Goal: Task Accomplishment & Management: Manage account settings

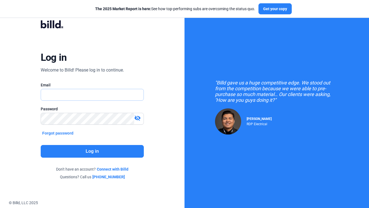
click at [70, 95] on input "text" at bounding box center [89, 94] width 97 height 11
paste input "[EMAIL_ADDRESS][DOMAIN_NAME]"
type input "[EMAIL_ADDRESS][DOMAIN_NAME]"
click at [107, 146] on button "Log in" at bounding box center [92, 151] width 103 height 13
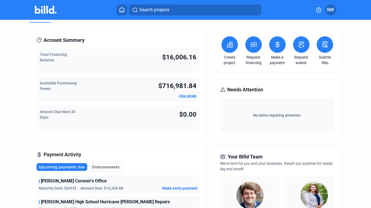
scroll to position [12, 0]
click at [183, 95] on link "View details" at bounding box center [188, 96] width 18 height 4
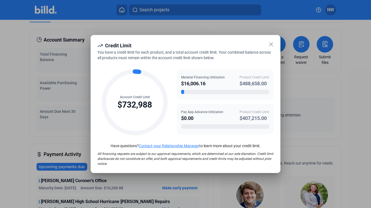
click at [271, 44] on icon at bounding box center [271, 44] width 3 height 3
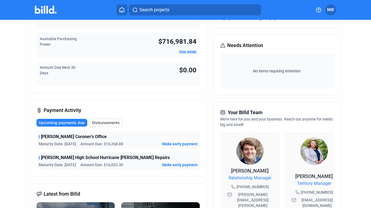
scroll to position [64, 0]
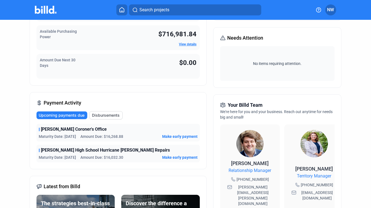
click at [109, 132] on div "[PERSON_NAME] Coroner's Office" at bounding box center [118, 129] width 159 height 7
click at [95, 129] on span "[PERSON_NAME] Coroner's Office" at bounding box center [74, 129] width 66 height 7
click at [40, 130] on div "[PERSON_NAME] Coroner's Office" at bounding box center [118, 129] width 159 height 7
click at [168, 135] on span "Make early payment" at bounding box center [179, 136] width 35 height 5
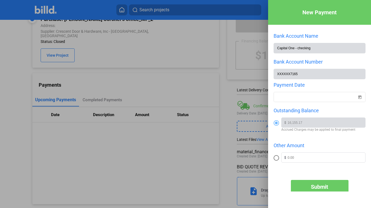
click at [222, 90] on div at bounding box center [185, 104] width 371 height 208
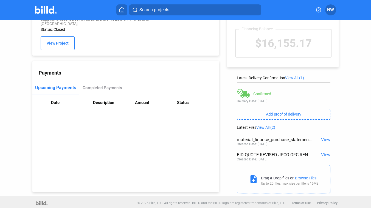
scroll to position [29, 0]
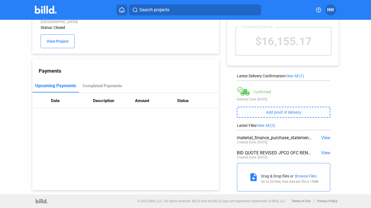
click at [321, 138] on span "View" at bounding box center [325, 137] width 9 height 5
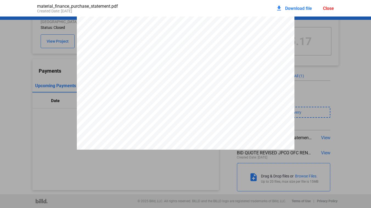
scroll to position [91, 0]
